Goal: Task Accomplishment & Management: Complete application form

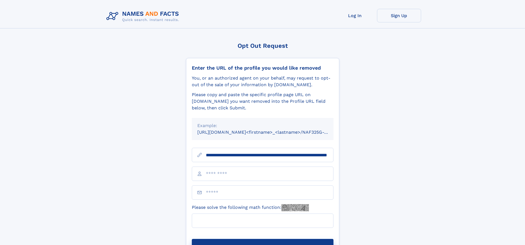
scroll to position [0, 57]
type input "**********"
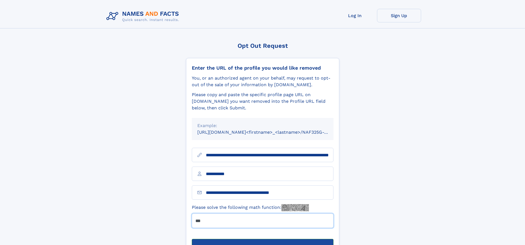
type input "***"
click at [263, 239] on button "Submit Opt Out Request" at bounding box center [263, 248] width 142 height 18
